Goal: Navigation & Orientation: Go to known website

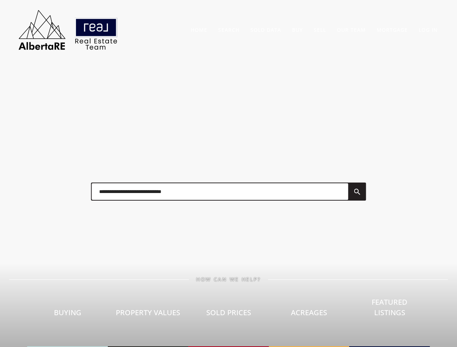
click at [228, 174] on div at bounding box center [228, 192] width 289 height 36
click at [229, 30] on link "Search" at bounding box center [228, 29] width 21 height 7
click at [297, 30] on link "Buy" at bounding box center [297, 29] width 11 height 7
click at [320, 30] on link "Sell" at bounding box center [320, 29] width 12 height 7
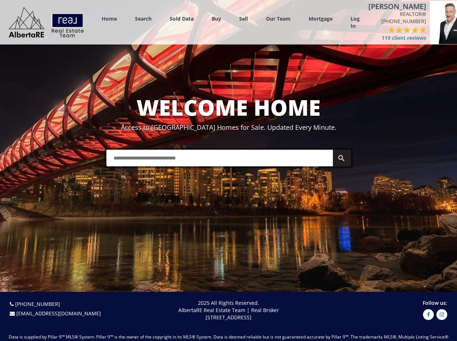
click at [143, 18] on link "Search" at bounding box center [143, 18] width 17 height 7
click at [216, 18] on link "Buy" at bounding box center [216, 18] width 9 height 7
click at [243, 18] on link "Sell" at bounding box center [243, 18] width 9 height 7
click at [278, 18] on link "Our Team" at bounding box center [278, 18] width 25 height 7
click at [355, 22] on link "Log In" at bounding box center [354, 22] width 9 height 14
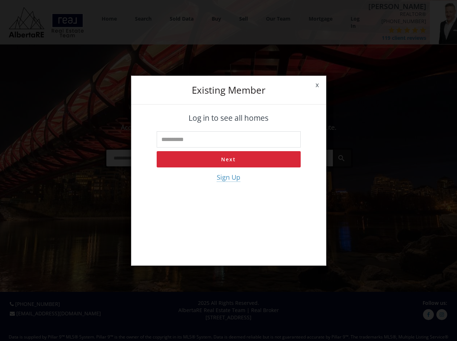
click at [390, 34] on div "x Existing member Log in to see all homes Next Sign Up" at bounding box center [228, 170] width 457 height 341
click at [378, 30] on div "x Existing member Log in to see all homes Next Sign Up" at bounding box center [228, 170] width 457 height 341
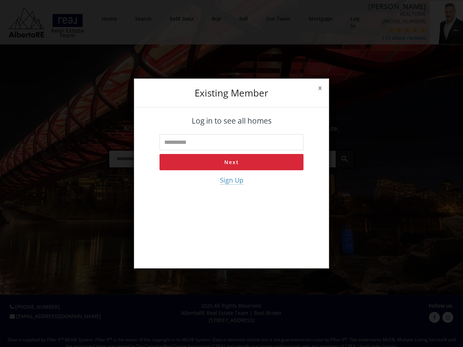
click at [386, 30] on div "x Existing member Log in to see all homes Next Sign Up" at bounding box center [231, 173] width 463 height 347
click at [393, 30] on div "x Existing member Log in to see all homes Next Sign Up" at bounding box center [231, 173] width 463 height 347
click at [401, 30] on div "x Existing member Log in to see all homes Next Sign Up" at bounding box center [231, 173] width 463 height 347
